Goal: Task Accomplishment & Management: Complete application form

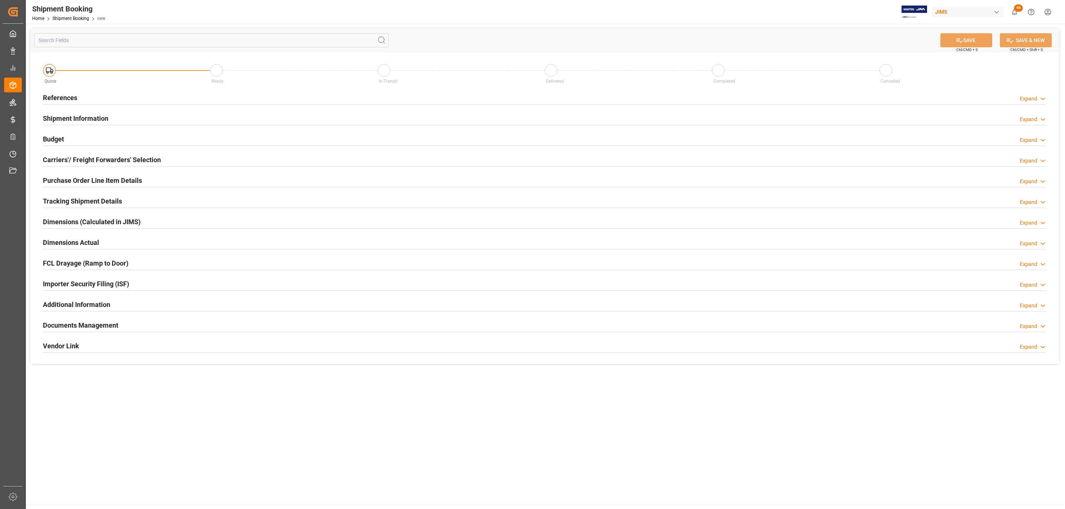
click at [92, 101] on div "References Expand" at bounding box center [544, 97] width 1003 height 14
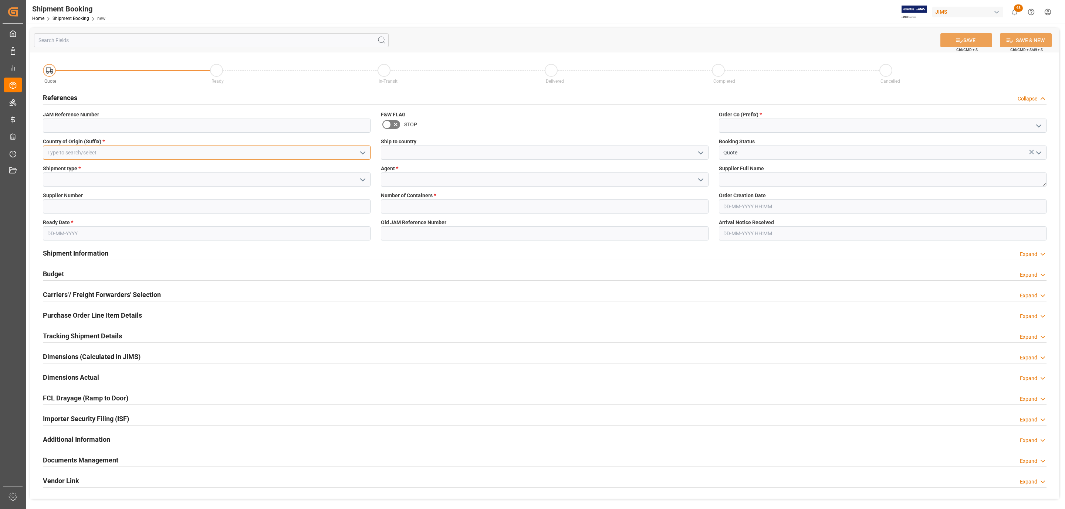
click at [233, 149] on input at bounding box center [206, 153] width 327 height 14
click at [200, 174] on div "US" at bounding box center [206, 169] width 327 height 17
type input "US"
click at [361, 179] on icon "open menu" at bounding box center [362, 180] width 9 height 9
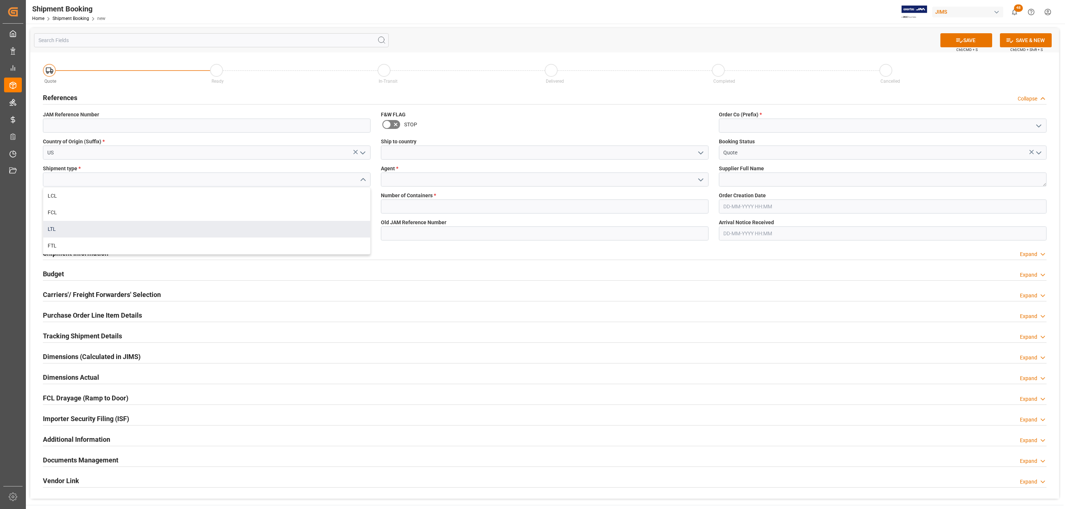
drag, startPoint x: 90, startPoint y: 220, endPoint x: 84, endPoint y: 224, distance: 6.9
click at [84, 224] on div "LCL FCL LTL FTL" at bounding box center [206, 221] width 327 height 67
click at [84, 224] on div "LTL" at bounding box center [206, 229] width 327 height 17
type input "LTL"
click at [67, 208] on input at bounding box center [206, 207] width 327 height 14
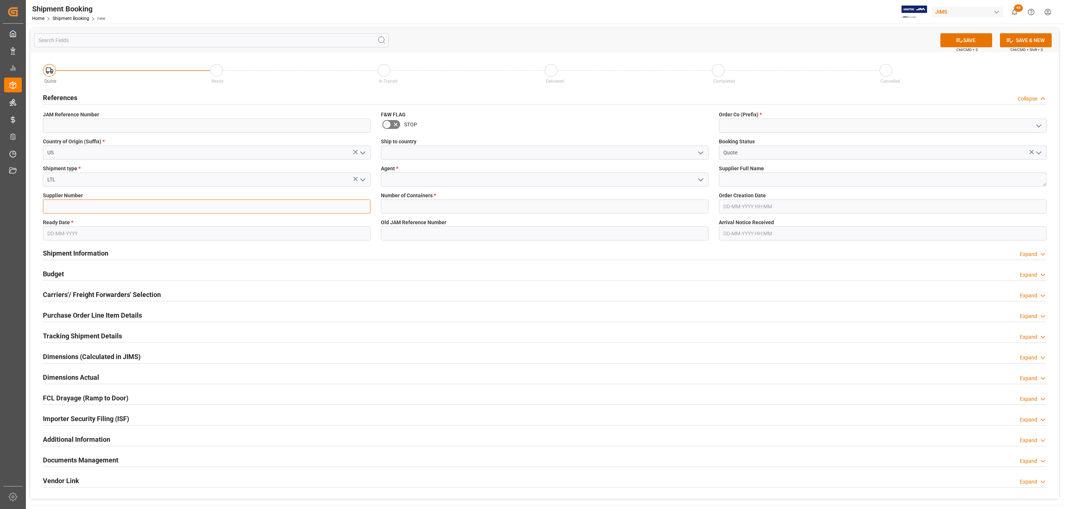
paste input "181969"
type input "181969"
click at [61, 234] on input "text" at bounding box center [206, 234] width 327 height 14
click at [61, 266] on div "Mo Tu We Th Fr Sa Su" at bounding box center [95, 262] width 105 height 14
click at [113, 307] on div "15" at bounding box center [110, 307] width 9 height 9
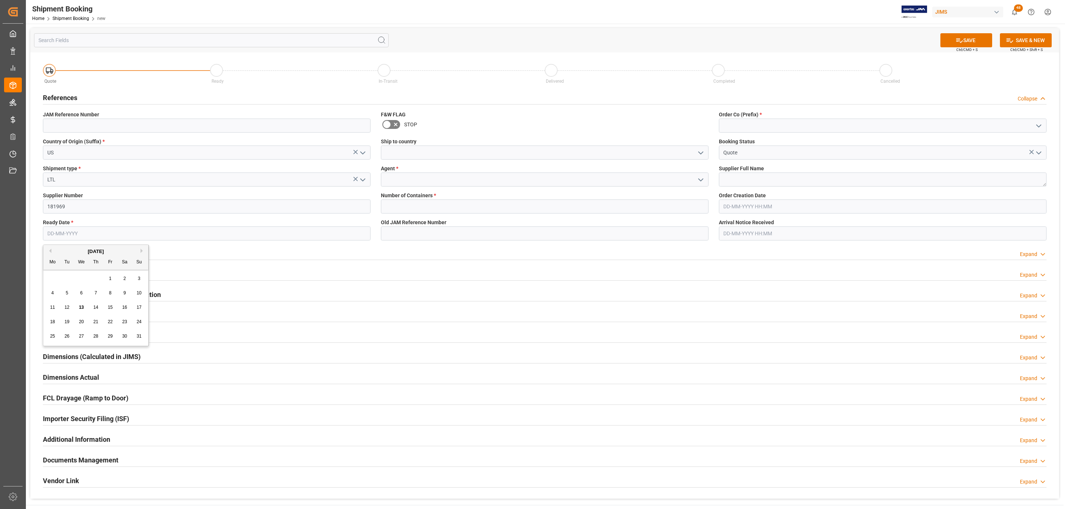
type input "[DATE]"
click at [700, 154] on polyline "open menu" at bounding box center [700, 153] width 4 height 2
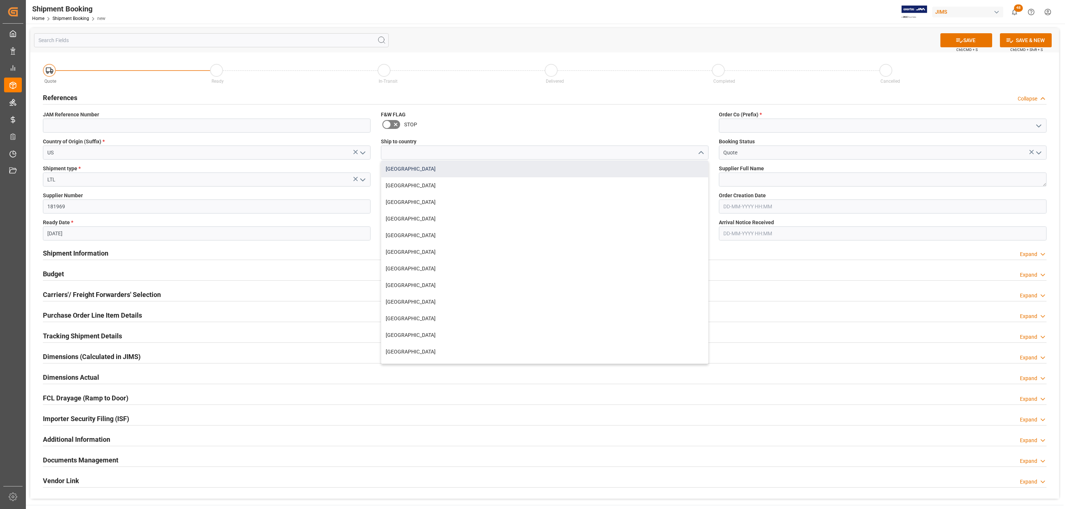
click at [426, 173] on div "[GEOGRAPHIC_DATA]" at bounding box center [544, 169] width 327 height 17
type input "[GEOGRAPHIC_DATA]"
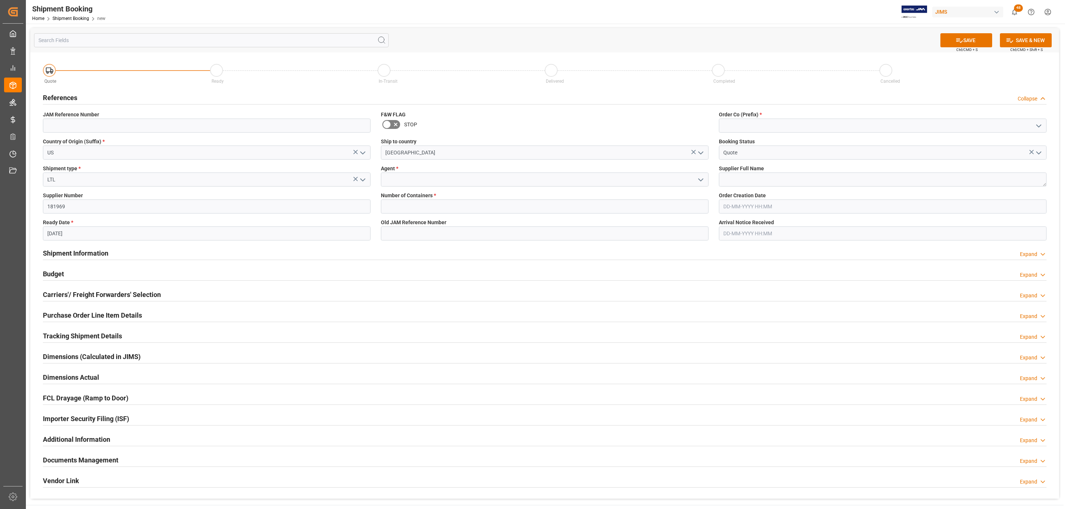
click at [699, 179] on icon "open menu" at bounding box center [700, 180] width 9 height 9
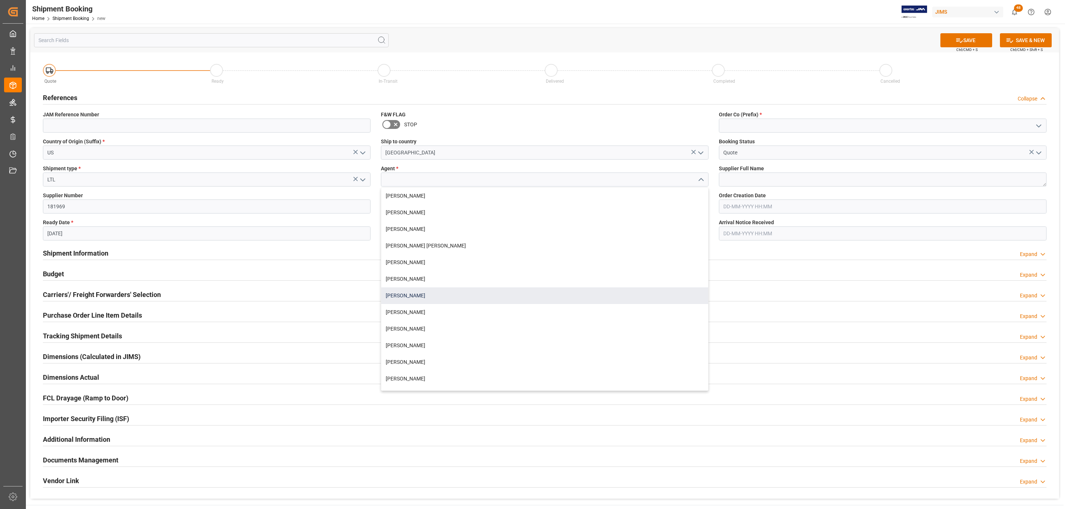
click at [418, 295] on div "[PERSON_NAME]" at bounding box center [544, 296] width 327 height 17
type input "[PERSON_NAME]"
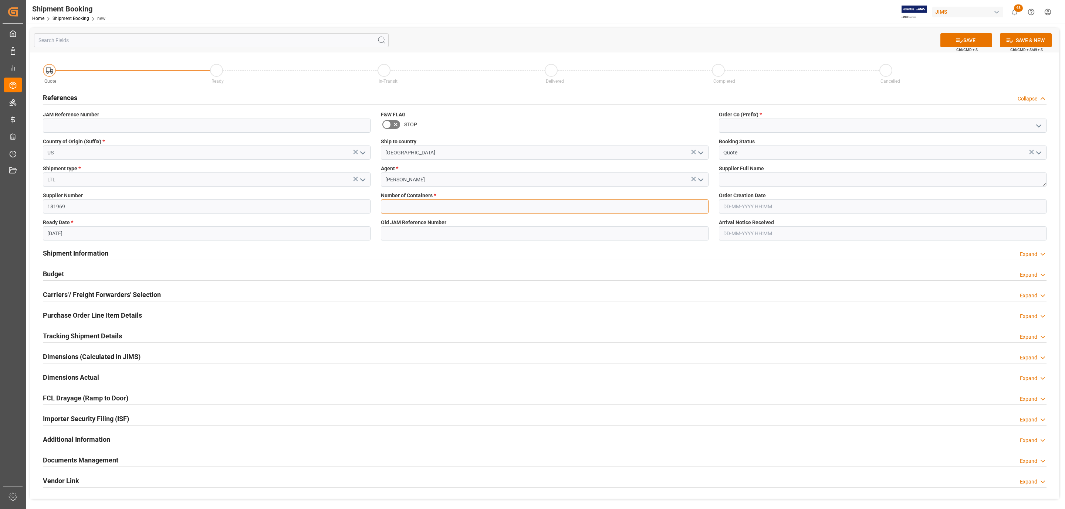
click at [395, 206] on input "text" at bounding box center [544, 207] width 327 height 14
type input "0"
drag, startPoint x: 1041, startPoint y: 126, endPoint x: 1013, endPoint y: 126, distance: 27.7
click at [1040, 126] on icon "open menu" at bounding box center [1038, 126] width 9 height 9
click at [754, 155] on div "77" at bounding box center [882, 158] width 327 height 17
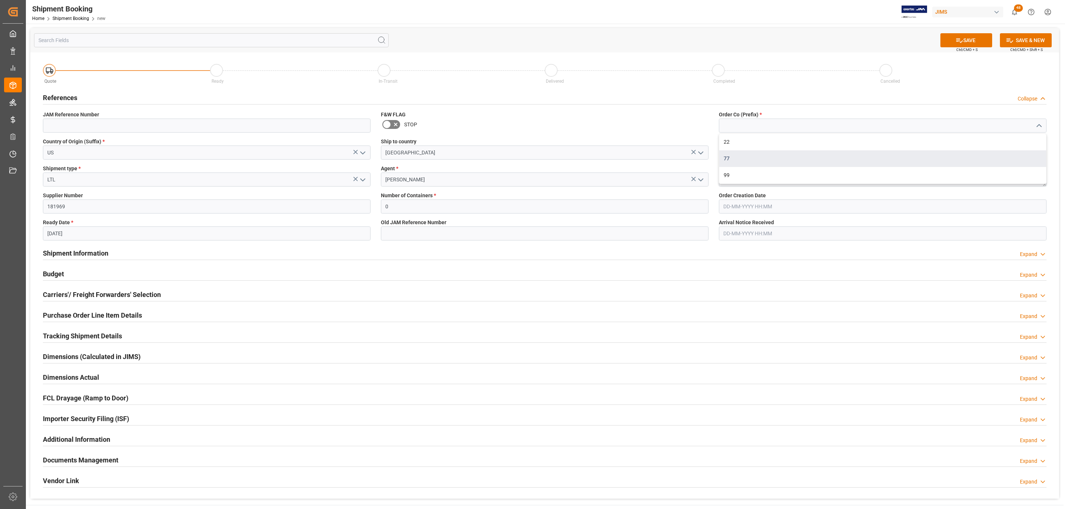
type input "77"
click at [743, 180] on textarea at bounding box center [882, 180] width 327 height 14
paste textarea "Peerless Industries Inc."
type textarea "Peerless Industries Inc."
click at [957, 39] on icon at bounding box center [959, 40] width 7 height 4
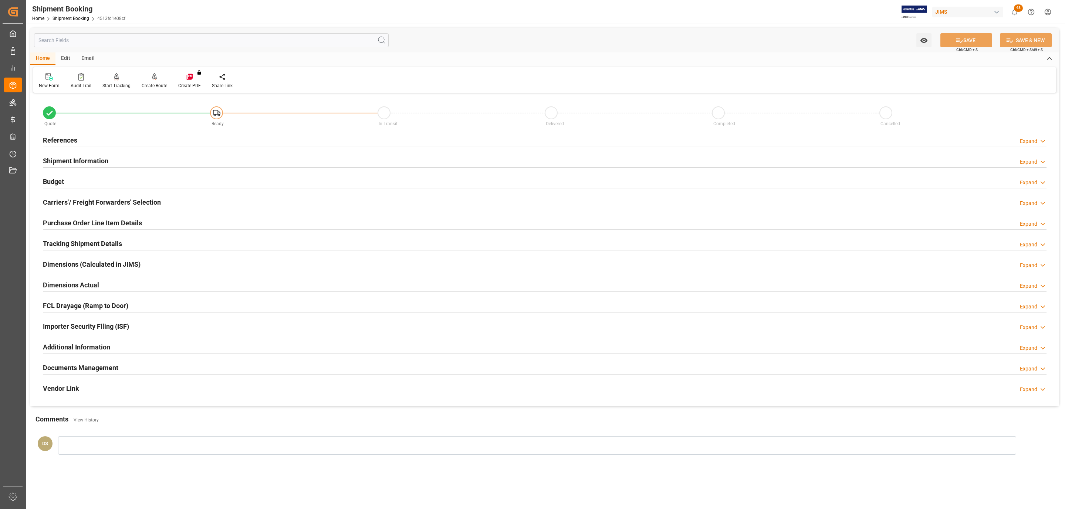
click at [170, 199] on div "Carriers'/ Freight Forwarders' Selection Expand" at bounding box center [544, 202] width 1003 height 14
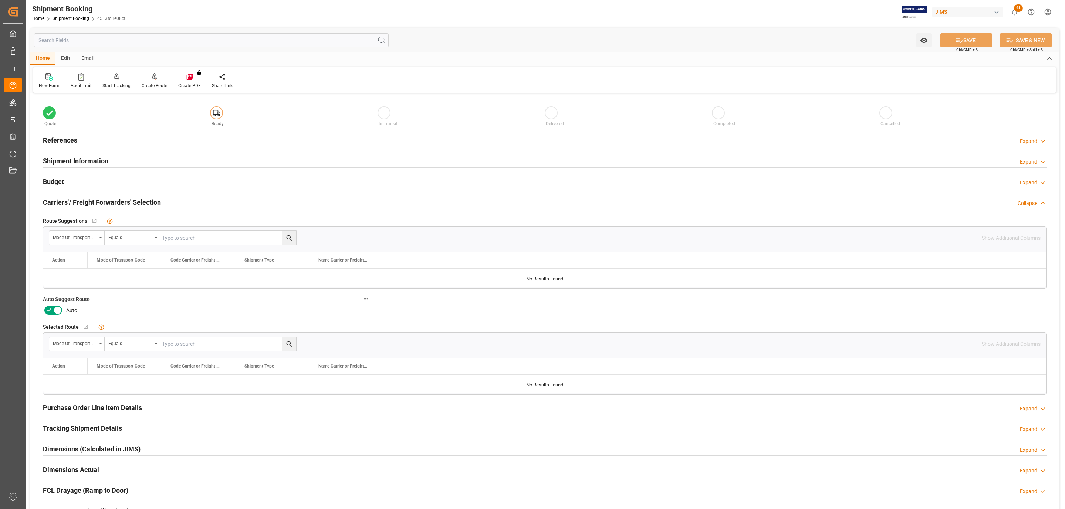
click at [53, 312] on icon at bounding box center [57, 310] width 9 height 9
click at [0, 0] on input "checkbox" at bounding box center [0, 0] width 0 height 0
click at [974, 40] on button "SAVE" at bounding box center [966, 40] width 52 height 14
click at [102, 146] on div "References Expand" at bounding box center [544, 140] width 1003 height 14
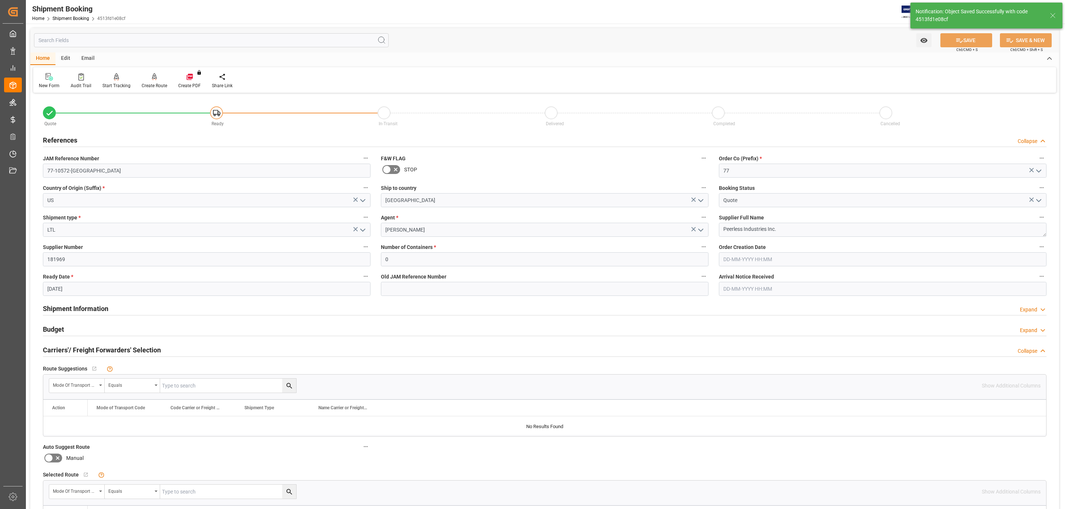
type input "Ready"
click at [86, 135] on div "References Collapse" at bounding box center [544, 140] width 1003 height 14
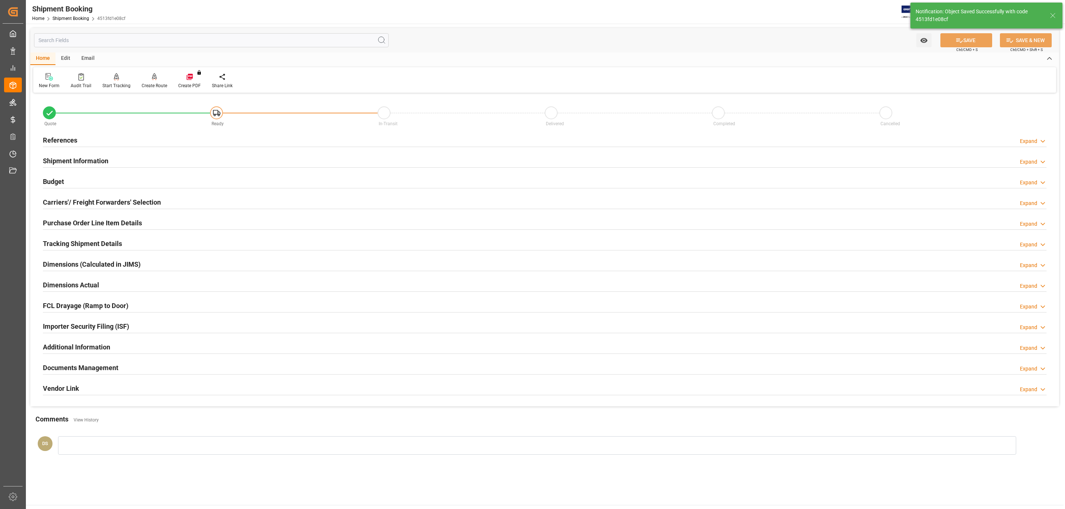
click at [83, 139] on div "References Expand" at bounding box center [544, 140] width 1003 height 14
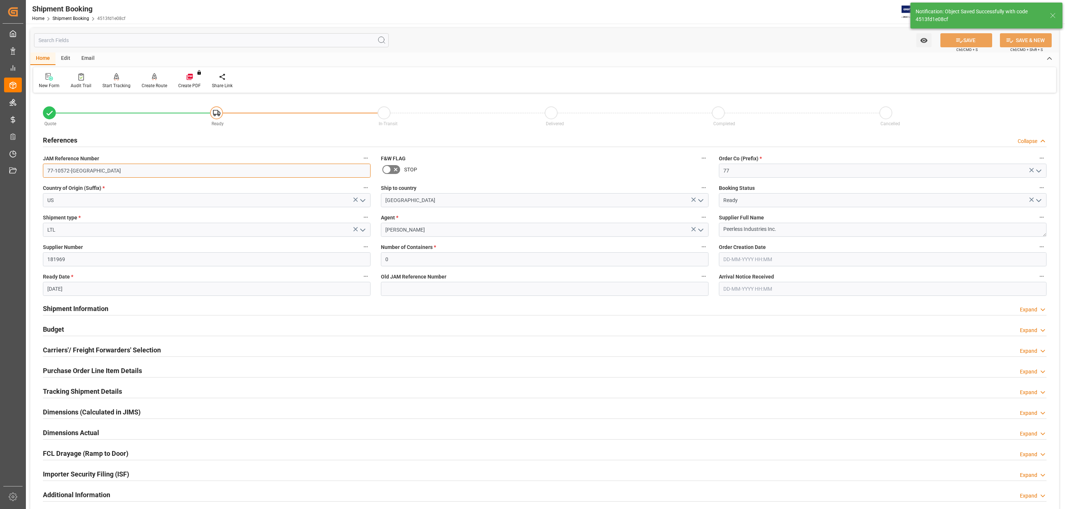
click at [78, 169] on input "77-10572-US" at bounding box center [206, 171] width 327 height 14
